Goal: Transaction & Acquisition: Purchase product/service

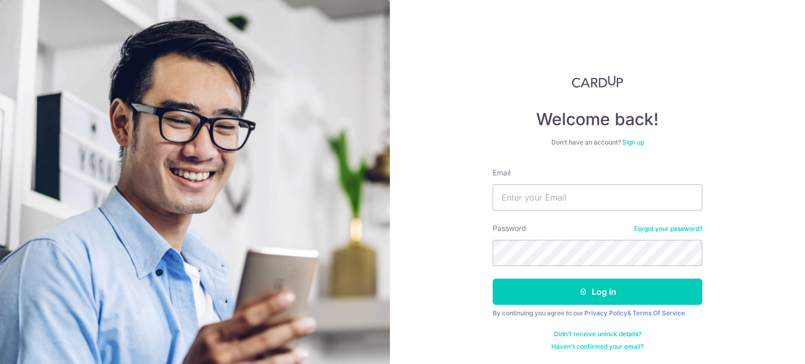
click at [558, 211] on form "Email Password Forgot your password? Log in By continuing you agree to our Priv…" at bounding box center [598, 259] width 210 height 183
click at [560, 203] on input "Email" at bounding box center [598, 197] width 210 height 26
type input "[EMAIL_ADDRESS][DOMAIN_NAME]"
click at [493, 279] on button "Log in" at bounding box center [598, 292] width 210 height 26
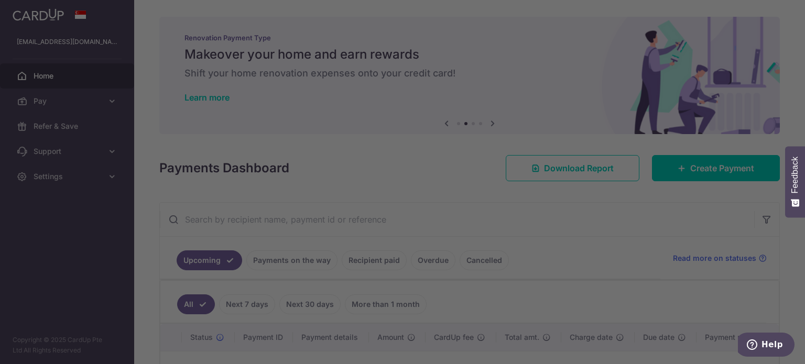
click at [550, 72] on div at bounding box center [406, 184] width 813 height 368
click at [269, 95] on div at bounding box center [406, 184] width 813 height 368
click at [194, 168] on div at bounding box center [406, 184] width 813 height 368
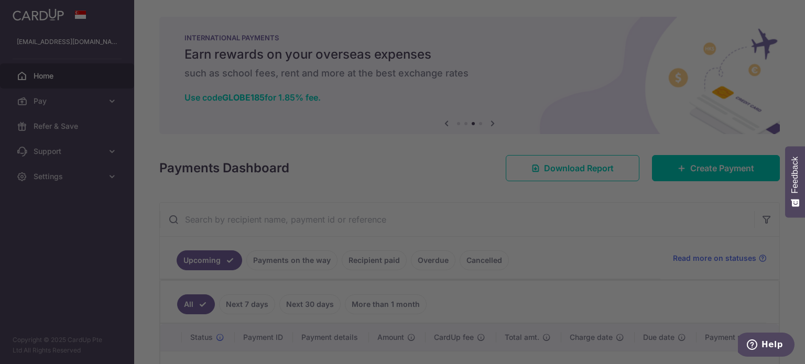
click at [140, 231] on div at bounding box center [406, 184] width 813 height 368
click at [269, 324] on div at bounding box center [406, 184] width 813 height 368
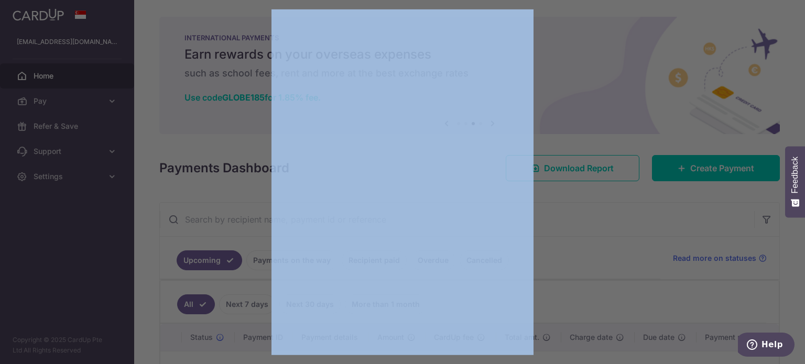
click at [268, 324] on div at bounding box center [406, 184] width 813 height 368
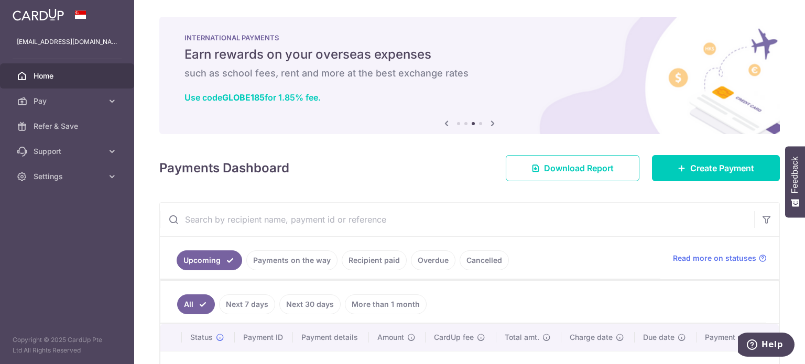
click at [492, 121] on icon at bounding box center [492, 123] width 13 height 13
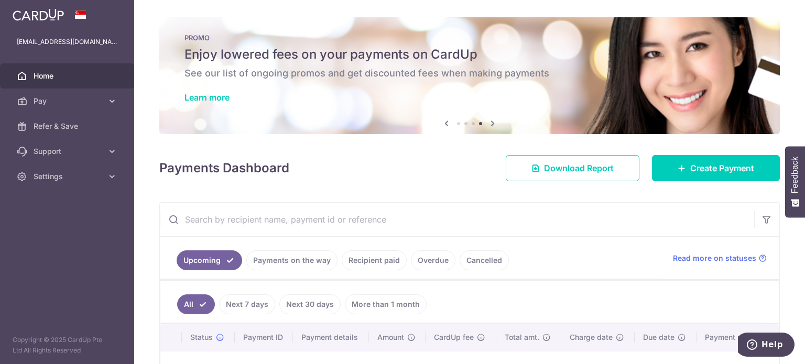
click at [491, 121] on icon at bounding box center [492, 123] width 13 height 13
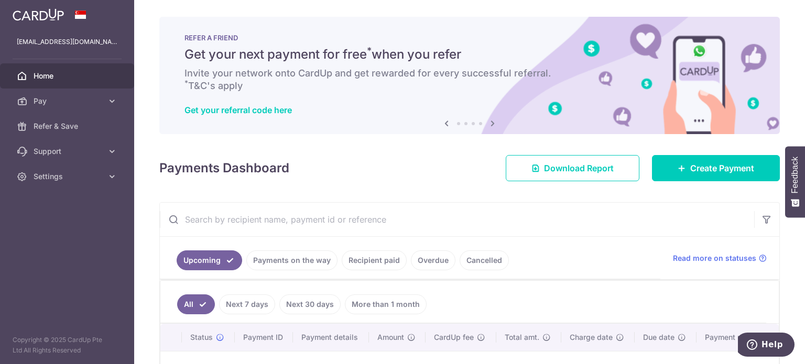
click at [444, 122] on icon at bounding box center [446, 123] width 13 height 13
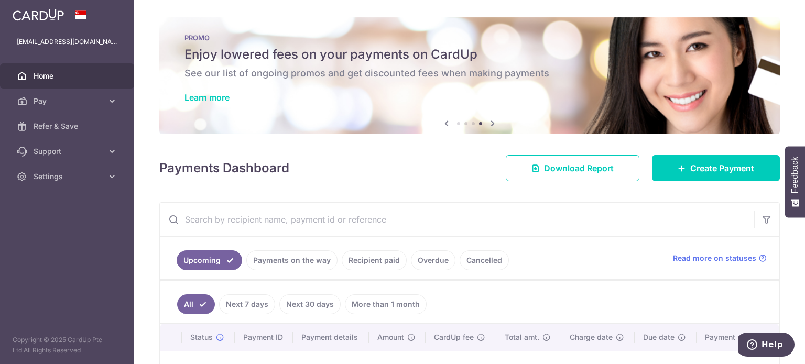
drag, startPoint x: 376, startPoint y: 85, endPoint x: 343, endPoint y: 73, distance: 35.0
drag, startPoint x: 343, startPoint y: 73, endPoint x: 195, endPoint y: 91, distance: 148.8
click at [195, 90] on div "PROMO Enjoy lowered fees on your payments on CardUp See our list of ongoing pro…" at bounding box center [469, 69] width 620 height 105
click at [489, 122] on icon at bounding box center [492, 123] width 13 height 13
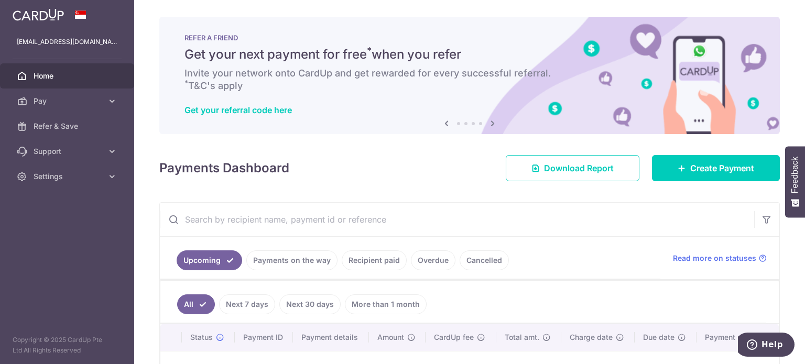
click at [489, 122] on icon at bounding box center [492, 123] width 13 height 13
click at [489, 123] on icon at bounding box center [492, 123] width 13 height 13
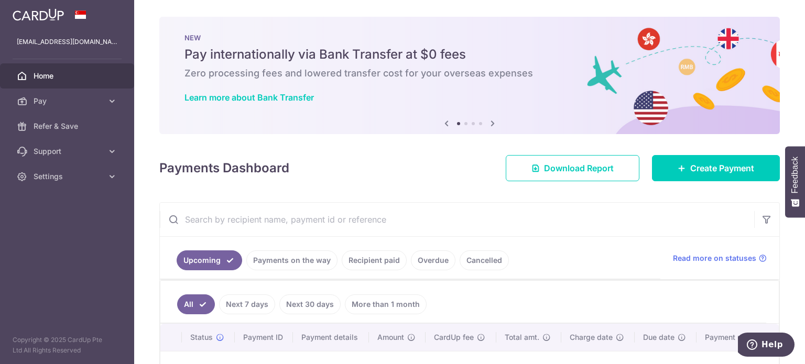
click at [489, 123] on icon at bounding box center [492, 123] width 13 height 13
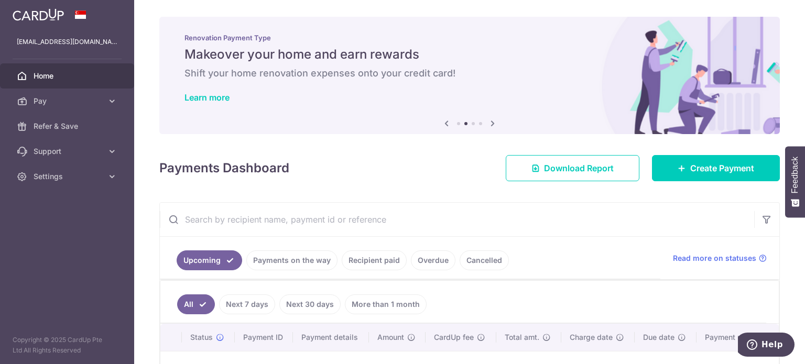
click at [489, 123] on icon at bounding box center [492, 123] width 13 height 13
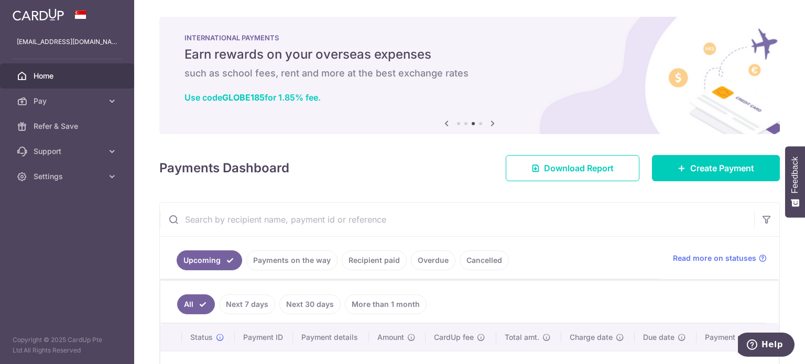
click at [442, 123] on icon at bounding box center [446, 123] width 13 height 13
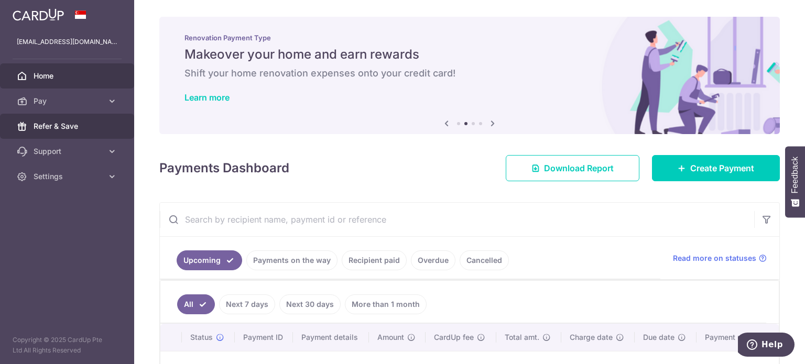
click at [97, 123] on span "Refer & Save" at bounding box center [68, 126] width 69 height 10
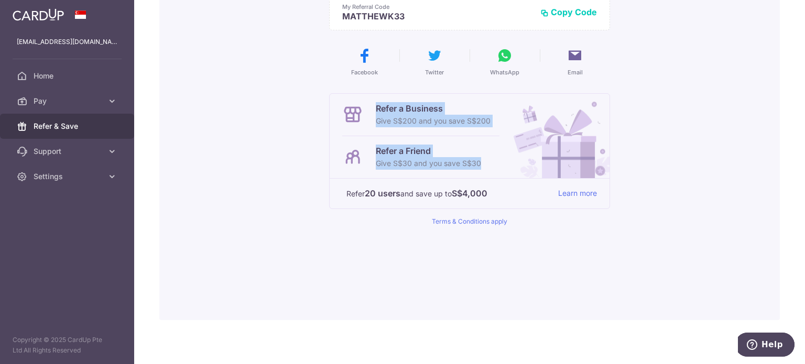
drag, startPoint x: 372, startPoint y: 108, endPoint x: 538, endPoint y: 161, distance: 174.8
click at [538, 161] on div "Refer a Business Give S$200 and you save S$200 Refer a Friend Give S$30 and you…" at bounding box center [470, 136] width 280 height 84
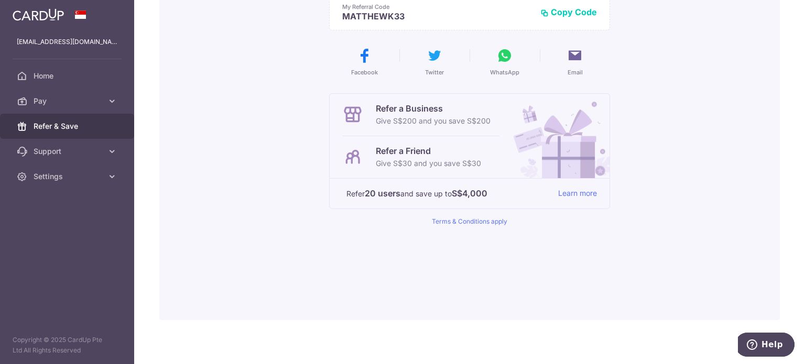
click at [655, 161] on div "Want to save more? Invite your friends and save on next your payment My Referra…" at bounding box center [469, 108] width 620 height 423
drag, startPoint x: 393, startPoint y: 151, endPoint x: 478, endPoint y: 169, distance: 86.9
click at [478, 169] on div "Refer a Friend Give S$30 and you save S$30" at bounding box center [420, 157] width 157 height 42
drag, startPoint x: 484, startPoint y: 166, endPoint x: 310, endPoint y: 106, distance: 184.6
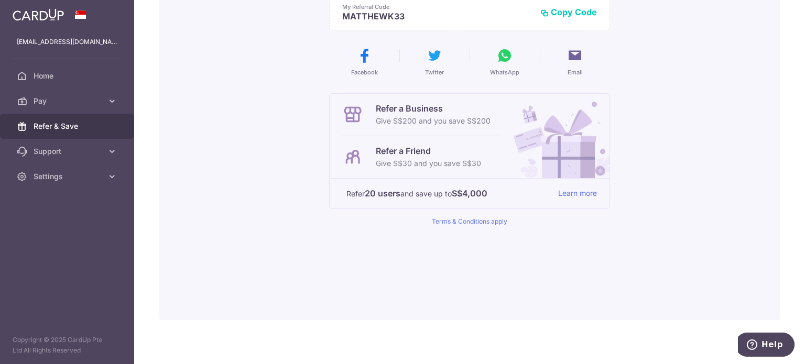
click at [310, 106] on div "Want to save more? Invite your friends and save on next your payment My Referra…" at bounding box center [469, 108] width 620 height 423
click at [303, 108] on div "Want to save more? Invite your friends and save on next your payment My Referra…" at bounding box center [469, 108] width 620 height 423
click at [74, 77] on span "Home" at bounding box center [68, 76] width 69 height 10
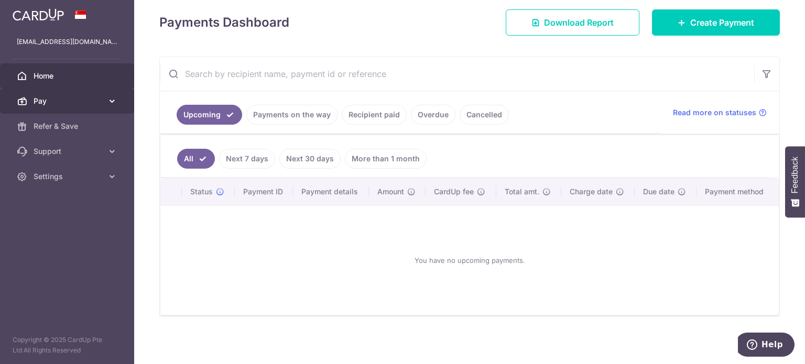
click at [75, 104] on span "Pay" at bounding box center [68, 101] width 69 height 10
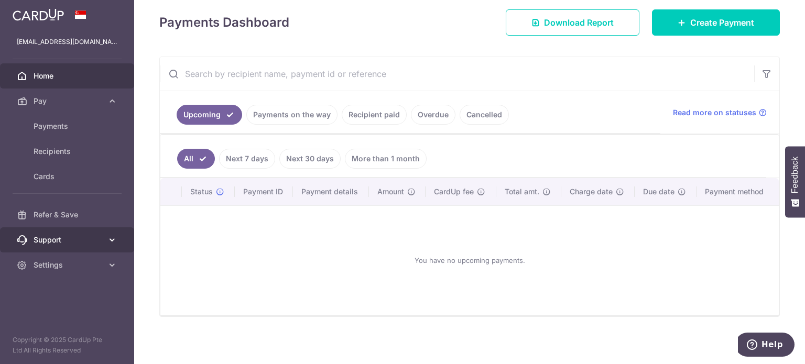
click at [100, 241] on span "Support" at bounding box center [68, 240] width 69 height 10
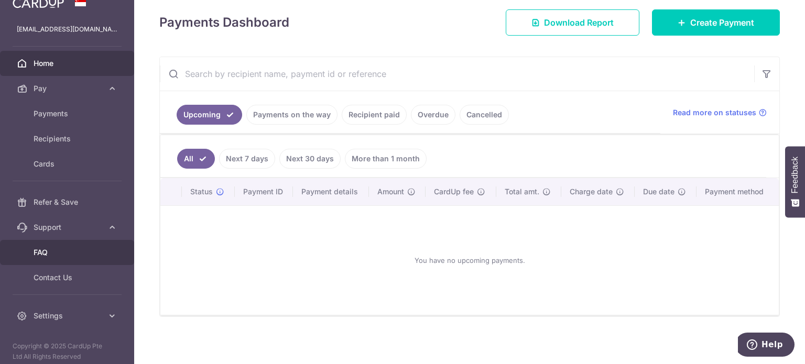
scroll to position [18, 0]
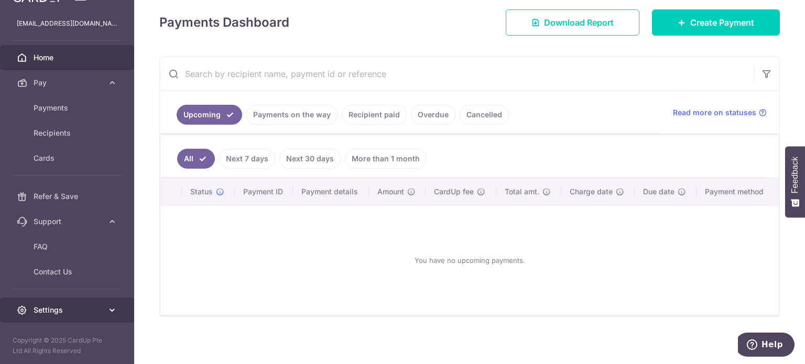
click at [75, 311] on span "Settings" at bounding box center [68, 310] width 69 height 10
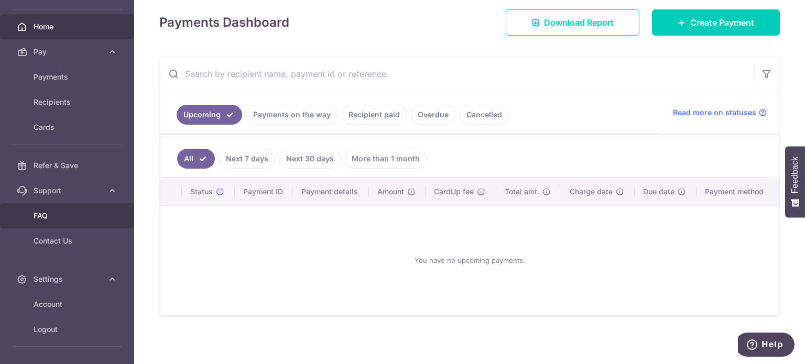
scroll to position [82, 0]
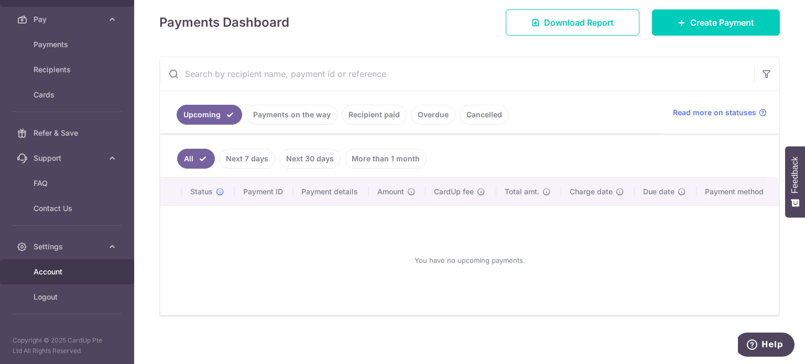
click at [41, 270] on span "Account" at bounding box center [68, 272] width 69 height 10
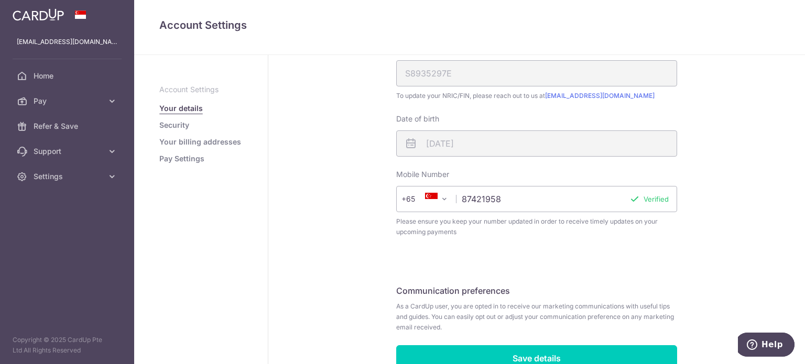
scroll to position [308, 0]
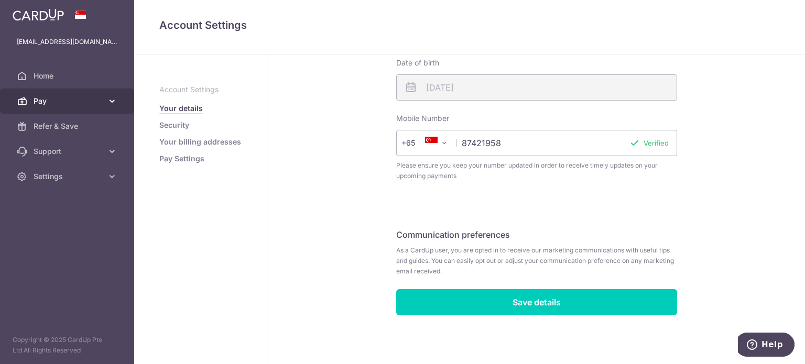
click at [83, 102] on span "Pay" at bounding box center [68, 101] width 69 height 10
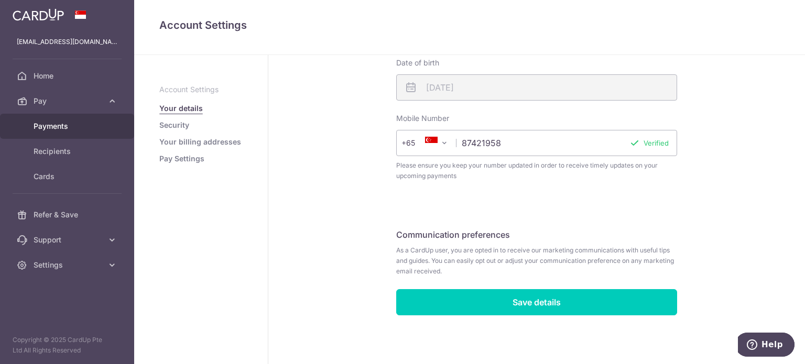
click at [73, 119] on link "Payments" at bounding box center [67, 126] width 134 height 25
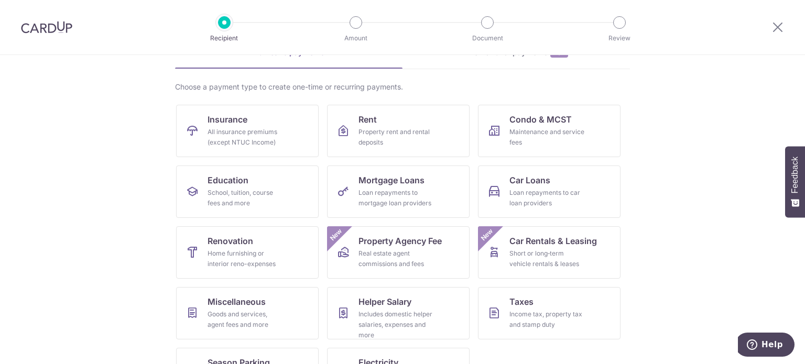
scroll to position [104, 0]
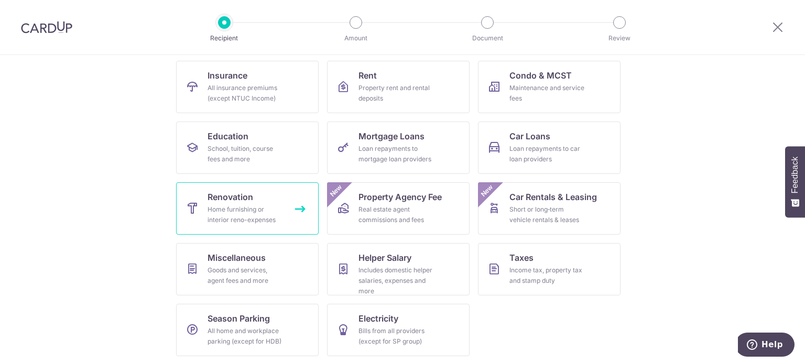
drag, startPoint x: 226, startPoint y: 195, endPoint x: 125, endPoint y: 219, distance: 104.4
click at [226, 195] on span "Renovation" at bounding box center [231, 197] width 46 height 13
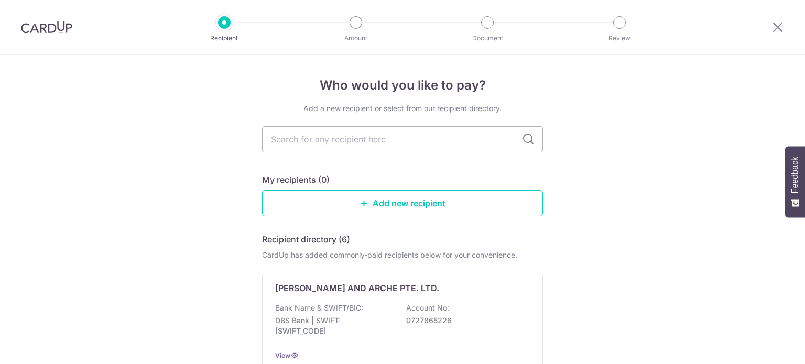
click at [522, 138] on icon at bounding box center [528, 139] width 13 height 13
click at [526, 138] on icon at bounding box center [528, 139] width 13 height 13
click at [383, 140] on input "text" at bounding box center [402, 139] width 281 height 26
click at [371, 211] on link "Add new recipient" at bounding box center [402, 203] width 281 height 26
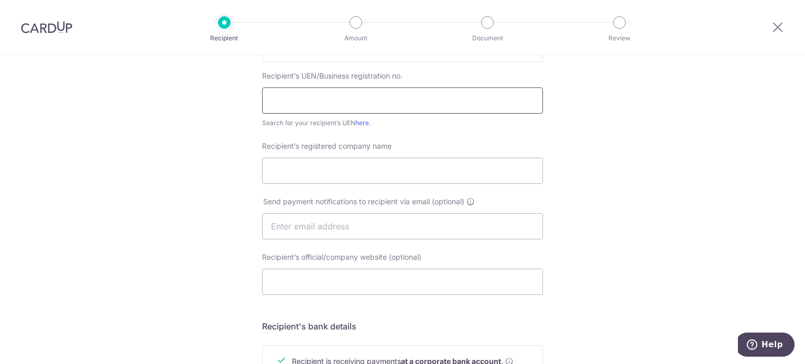
click at [350, 96] on input "text" at bounding box center [402, 101] width 281 height 26
click at [61, 25] on img at bounding box center [46, 27] width 51 height 13
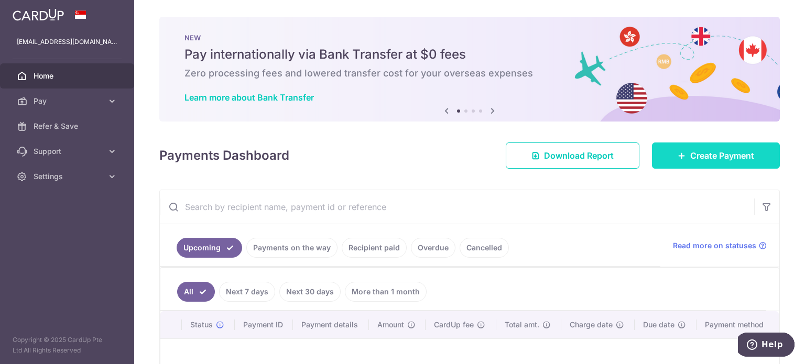
click at [683, 168] on link "Create Payment" at bounding box center [716, 156] width 128 height 26
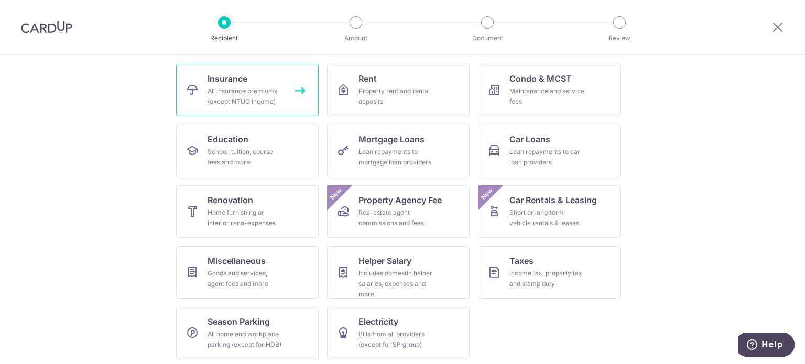
scroll to position [104, 0]
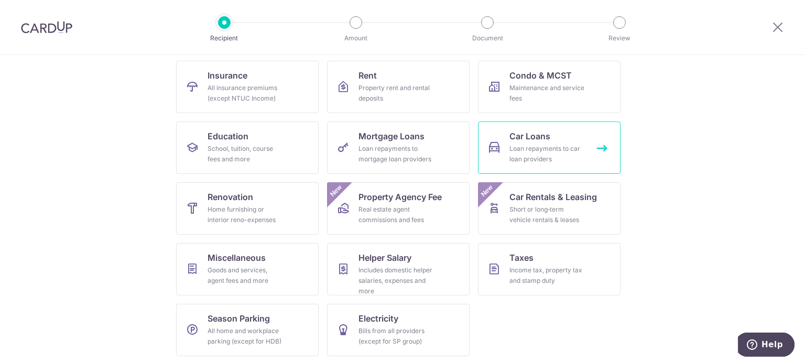
click at [551, 152] on div "Loan repayments to car loan providers" at bounding box center [546, 154] width 75 height 21
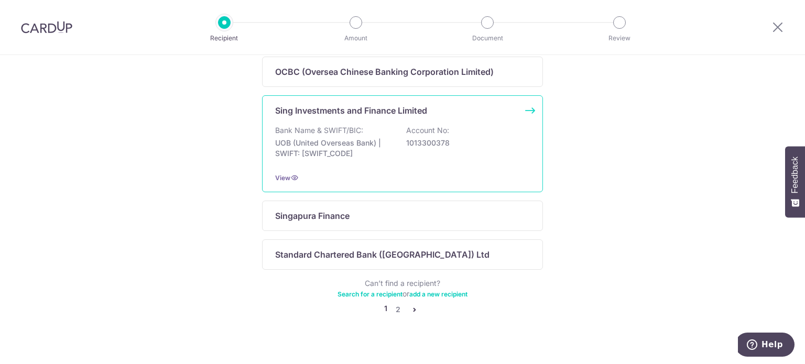
scroll to position [726, 0]
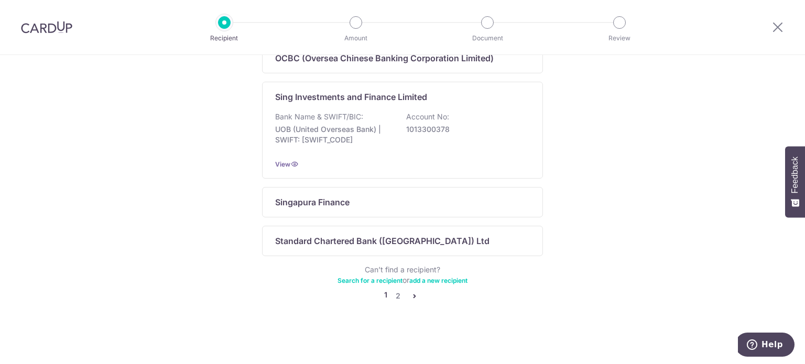
click at [392, 294] on link "2" at bounding box center [397, 296] width 13 height 13
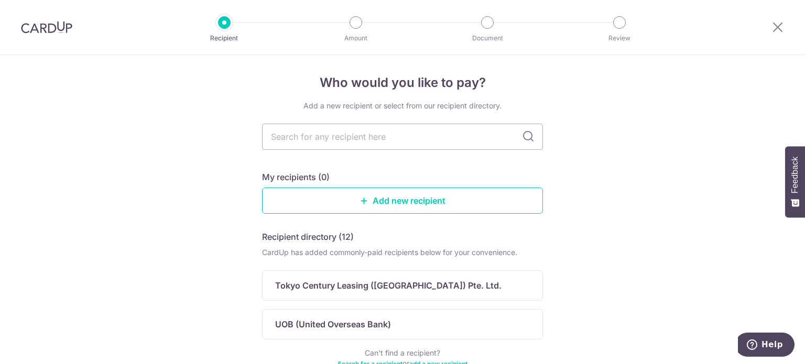
scroll to position [0, 0]
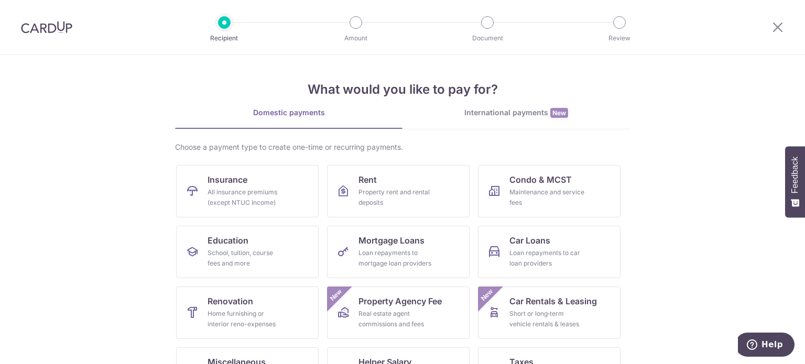
click at [37, 24] on img at bounding box center [46, 27] width 51 height 13
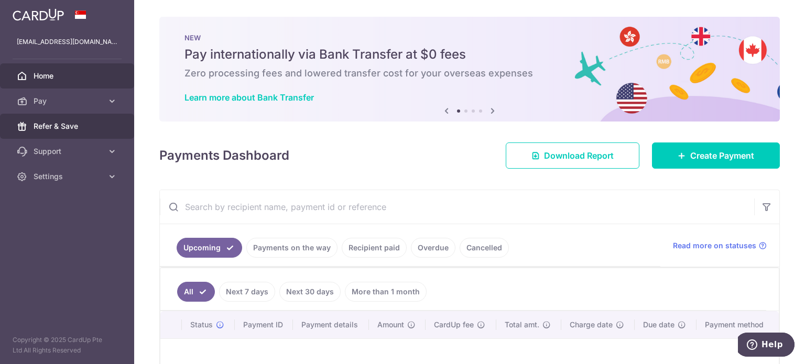
click at [92, 125] on span "Refer & Save" at bounding box center [68, 126] width 69 height 10
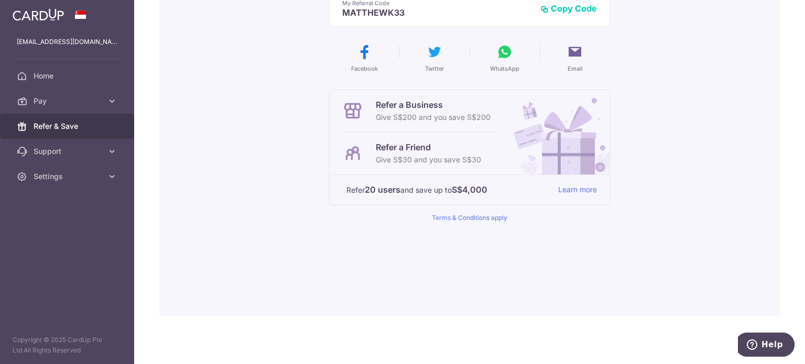
scroll to position [161, 0]
click at [51, 150] on span "Support" at bounding box center [68, 151] width 69 height 10
click at [67, 226] on ul "FAQ Contact Us" at bounding box center [67, 195] width 134 height 63
click at [64, 241] on span "Settings" at bounding box center [68, 240] width 69 height 10
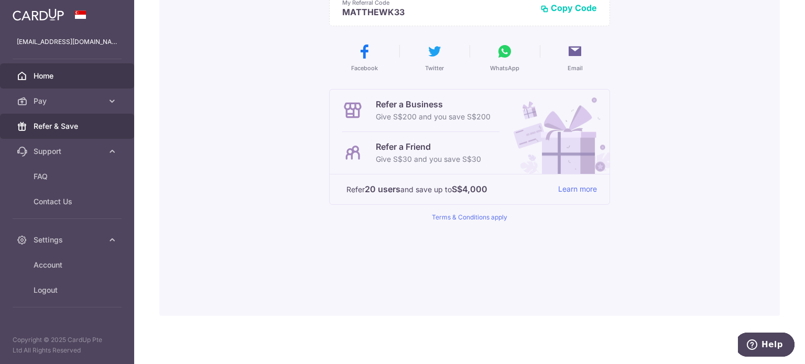
click at [48, 79] on span "Home" at bounding box center [68, 76] width 69 height 10
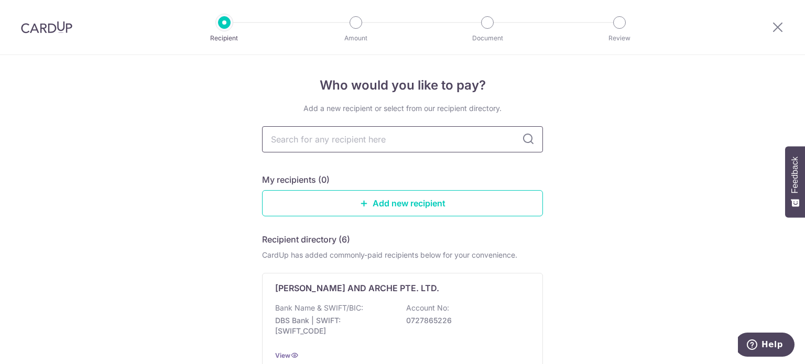
click at [312, 138] on input "text" at bounding box center [402, 139] width 281 height 26
type input "merakiz"
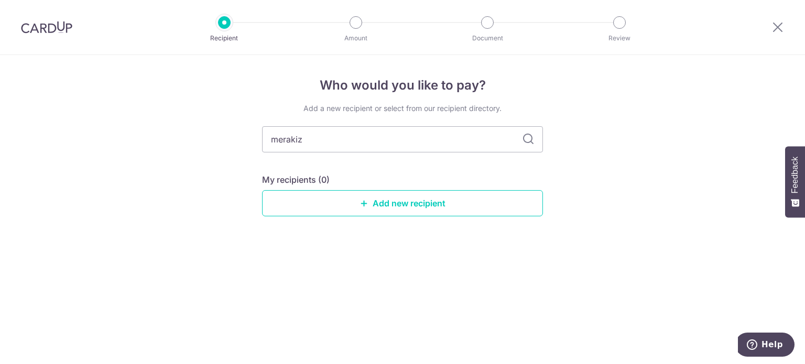
click at [525, 140] on icon at bounding box center [528, 139] width 13 height 13
drag, startPoint x: 300, startPoint y: 141, endPoint x: 198, endPoint y: 138, distance: 102.7
click at [197, 141] on div "Who would you like to pay? Add a new recipient or select from our recipient dir…" at bounding box center [402, 209] width 805 height 309
drag, startPoint x: 132, startPoint y: 138, endPoint x: 125, endPoint y: 152, distance: 15.5
click at [133, 137] on div "Who would you like to pay? Add a new recipient or select from our recipient dir…" at bounding box center [402, 209] width 805 height 309
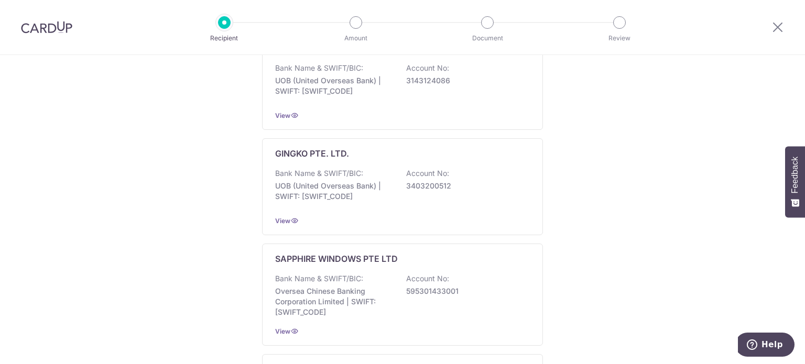
scroll to position [472, 0]
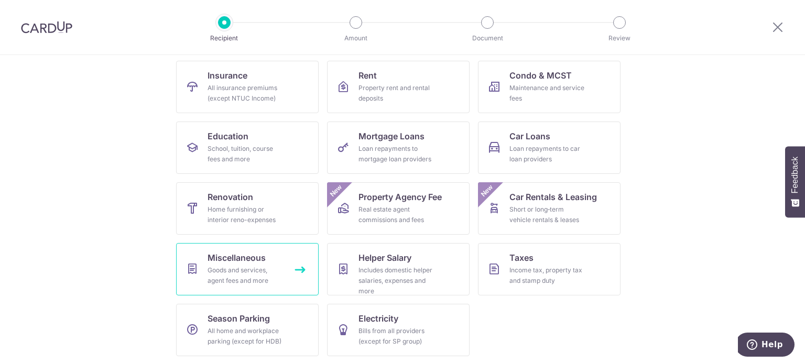
click at [252, 258] on span "Miscellaneous" at bounding box center [237, 258] width 58 height 13
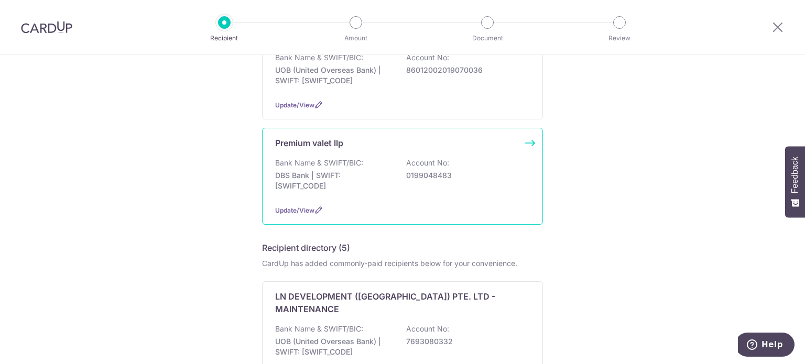
scroll to position [524, 0]
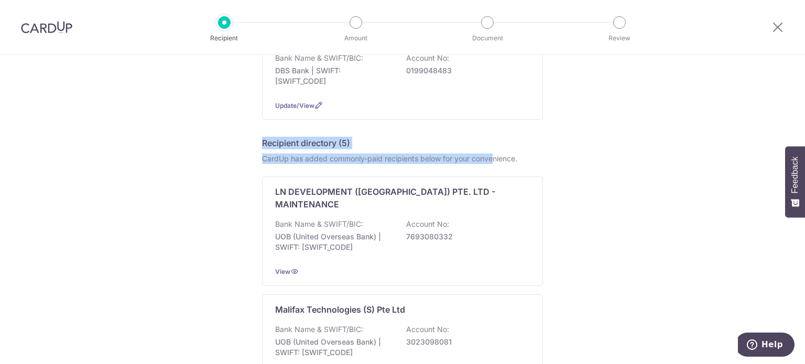
drag, startPoint x: 260, startPoint y: 133, endPoint x: 493, endPoint y: 145, distance: 233.0
click at [493, 154] on div "CardUp has added commonly-paid recipients below for your convenience." at bounding box center [402, 159] width 281 height 10
drag, startPoint x: 522, startPoint y: 145, endPoint x: 258, endPoint y: 116, distance: 265.2
click at [258, 116] on div "Who would you like to pay? Note: Due to a provider issue, EUR (selected countri…" at bounding box center [402, 153] width 805 height 1244
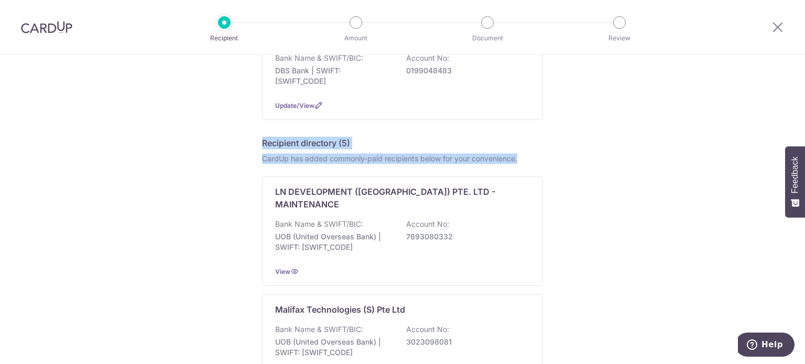
click at [258, 116] on div "Who would you like to pay? Note: Due to a provider issue, EUR (selected countri…" at bounding box center [402, 153] width 805 height 1244
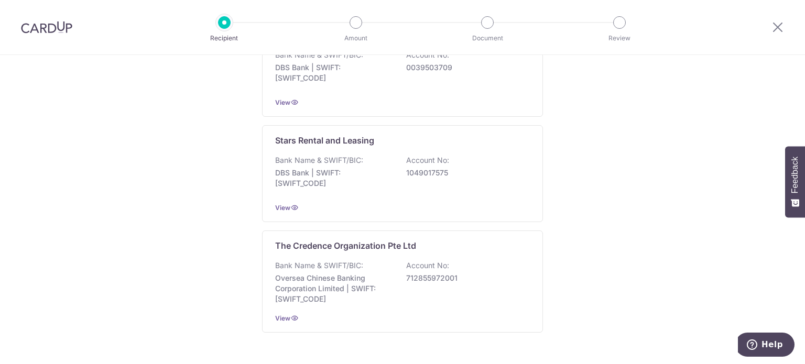
scroll to position [908, 0]
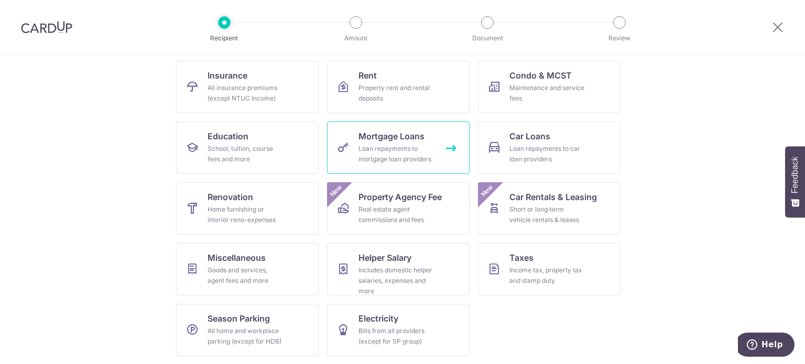
click at [364, 163] on div "Loan repayments to mortgage loan providers" at bounding box center [395, 154] width 75 height 21
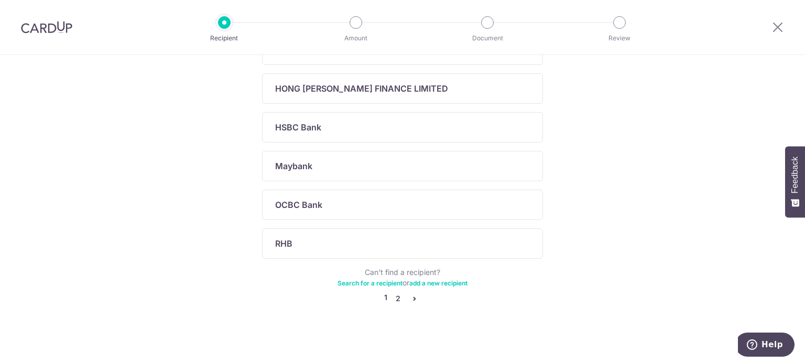
click at [394, 296] on link "2" at bounding box center [397, 298] width 13 height 13
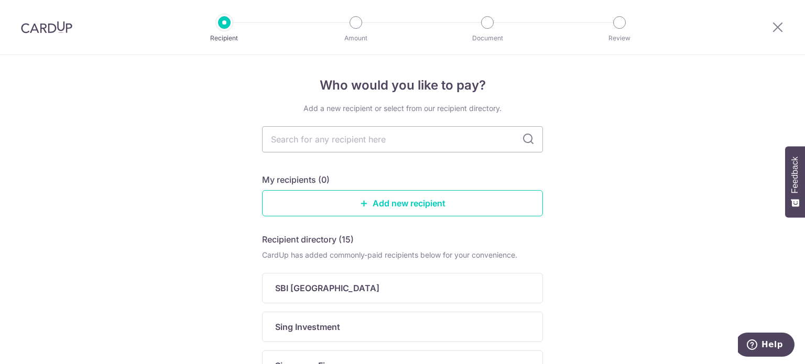
click at [38, 26] on img at bounding box center [46, 27] width 51 height 13
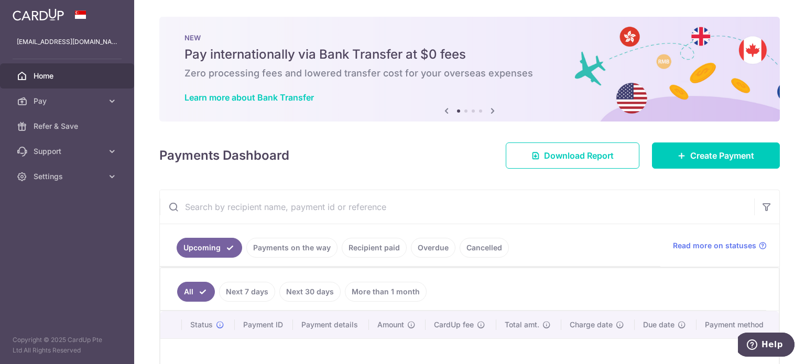
click at [488, 109] on icon at bounding box center [492, 110] width 13 height 13
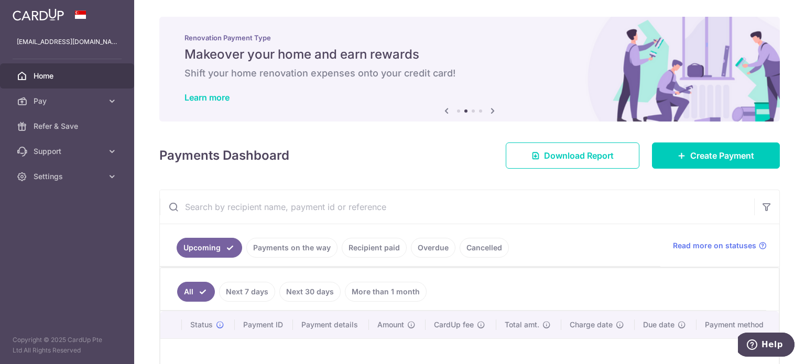
click at [488, 109] on icon at bounding box center [492, 110] width 13 height 13
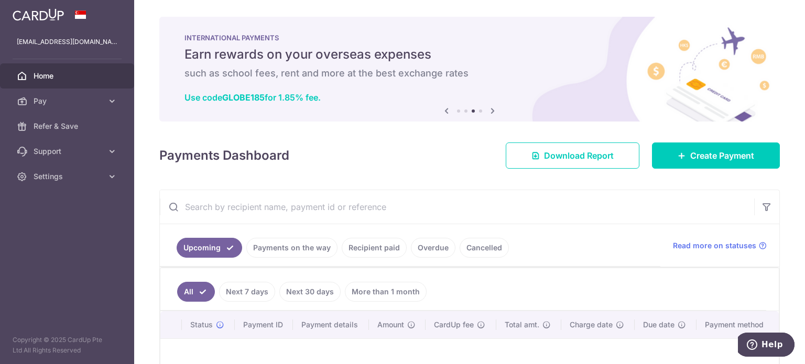
click at [488, 109] on icon at bounding box center [492, 110] width 13 height 13
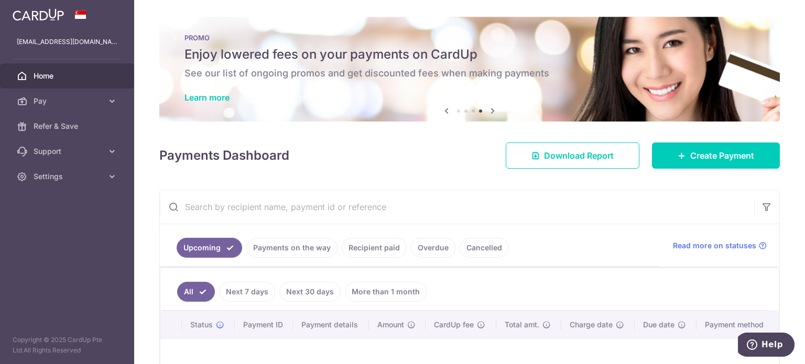
click at [488, 109] on icon at bounding box center [492, 110] width 13 height 13
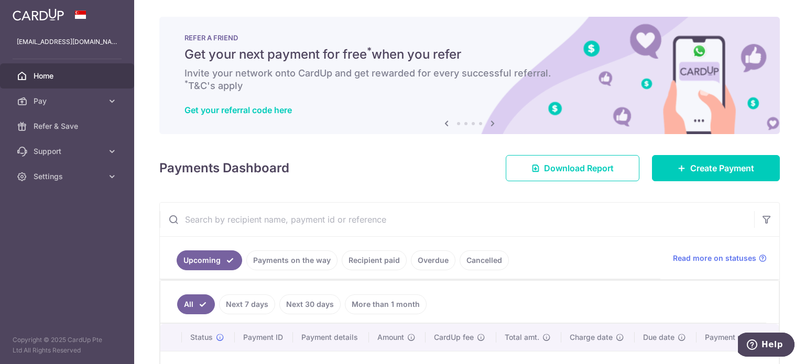
click at [442, 123] on icon at bounding box center [446, 123] width 13 height 13
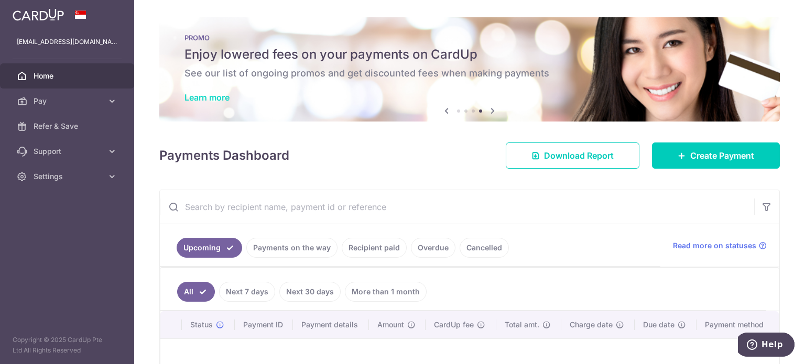
click at [206, 95] on link "Learn more" at bounding box center [206, 97] width 45 height 10
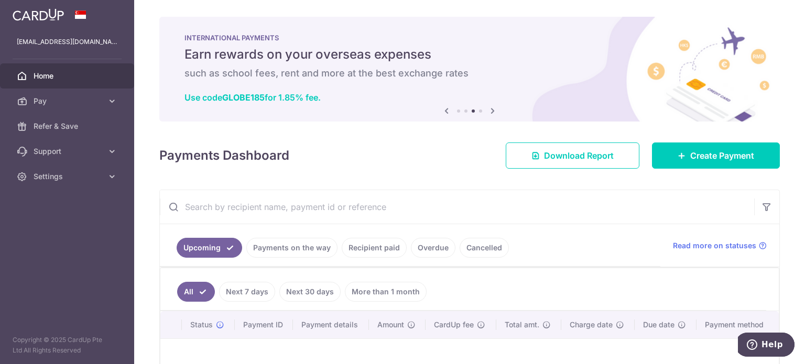
click at [493, 111] on icon at bounding box center [492, 110] width 13 height 13
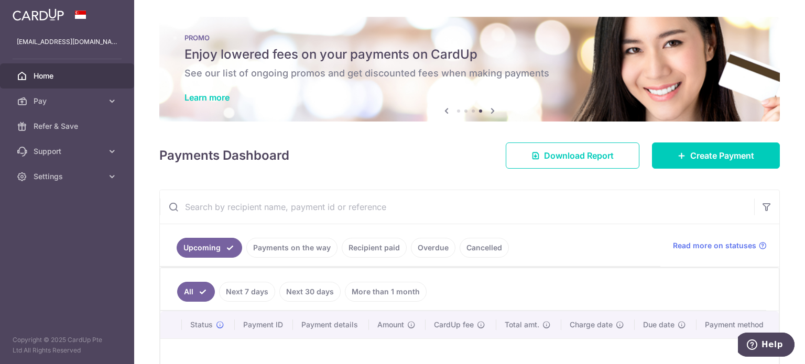
click at [493, 111] on icon at bounding box center [492, 110] width 13 height 13
